Goal: Complete application form

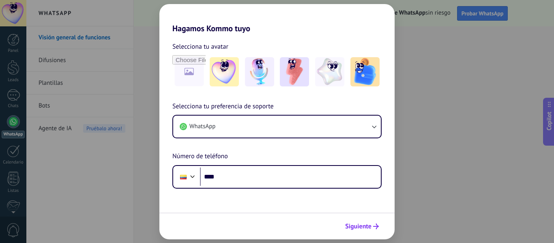
click at [365, 224] on span "Siguiente" at bounding box center [358, 227] width 26 height 6
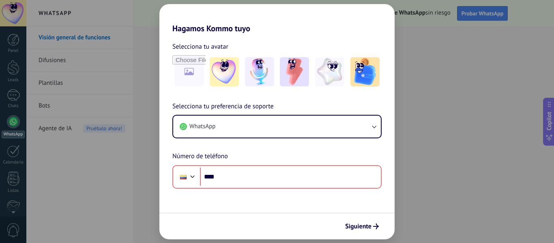
click at [491, 43] on div "Hagamos Kommo tuyo Selecciona tu avatar Selecciona tu preferencia de soporte Wh…" at bounding box center [277, 121] width 554 height 243
click at [481, 42] on div "Hagamos Kommo tuyo Selecciona tu avatar Selecciona tu preferencia de soporte Wh…" at bounding box center [277, 121] width 554 height 243
click at [121, 27] on div "Hagamos Kommo tuyo Selecciona tu avatar Selecciona tu preferencia de soporte Wh…" at bounding box center [277, 121] width 554 height 243
